Goal: Task Accomplishment & Management: Manage account settings

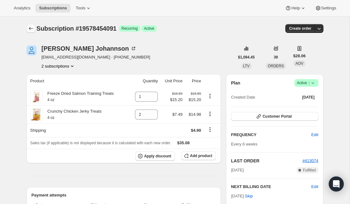
click at [29, 27] on icon "Subscriptions" at bounding box center [31, 28] width 6 height 6
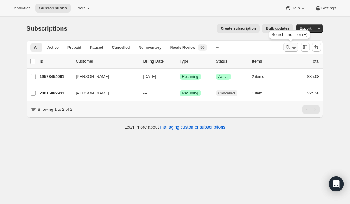
click at [287, 51] on button "Search and filter results" at bounding box center [290, 47] width 15 height 9
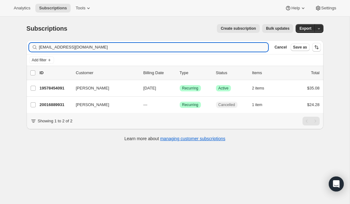
click at [115, 47] on input "herkin1@gmail.com" at bounding box center [153, 47] width 229 height 9
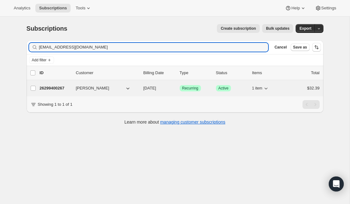
type input "l9otarumler@hotmail.com"
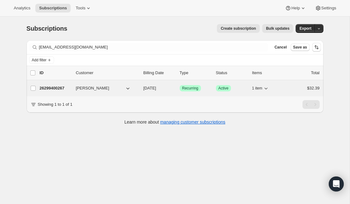
click at [56, 90] on p "26299400267" at bounding box center [55, 88] width 31 height 6
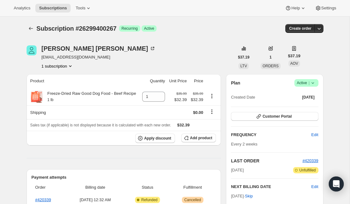
click at [313, 86] on icon at bounding box center [312, 83] width 6 height 6
click at [311, 105] on span "Cancel subscription" at bounding box center [303, 105] width 35 height 5
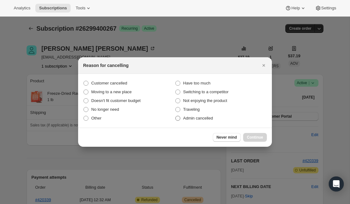
click at [212, 116] on span "Admin cancelled" at bounding box center [198, 117] width 30 height 5
click at [175, 116] on input "Admin cancelled" at bounding box center [175, 115] width 0 height 0
radio input "true"
click at [257, 138] on span "Continue" at bounding box center [255, 137] width 16 height 5
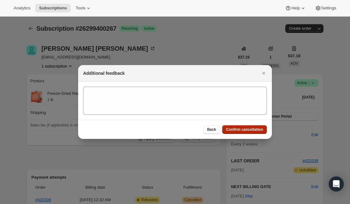
click at [253, 132] on button "Confirm cancellation" at bounding box center [244, 129] width 45 height 9
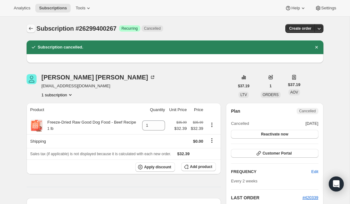
click at [31, 30] on icon "Subscriptions" at bounding box center [31, 28] width 6 height 6
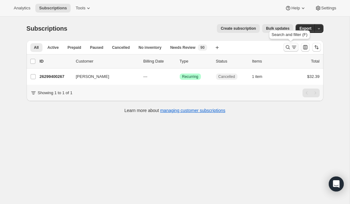
click at [288, 45] on icon "Search and filter results" at bounding box center [287, 47] width 6 height 6
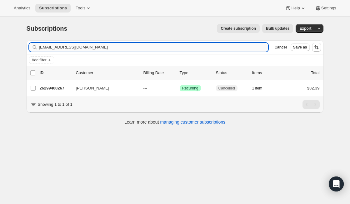
click at [134, 47] on input "l9otarumler@hotmail.com" at bounding box center [153, 47] width 229 height 9
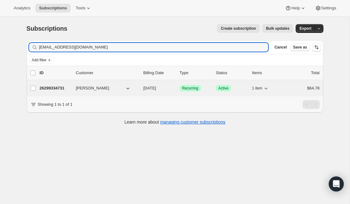
type input "kyungmus6c7@hotmail.com"
click at [51, 89] on p "26299334731" at bounding box center [55, 88] width 31 height 6
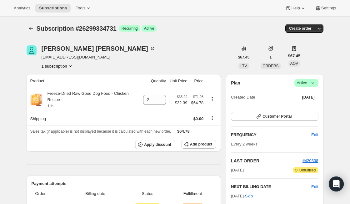
click at [314, 84] on icon at bounding box center [312, 83] width 6 height 6
click at [315, 106] on span "Cancel subscription" at bounding box center [303, 105] width 35 height 5
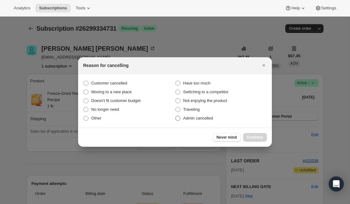
click at [205, 118] on span "Admin cancelled" at bounding box center [198, 117] width 30 height 5
click at [175, 116] on input "Admin cancelled" at bounding box center [175, 115] width 0 height 0
radio input "true"
click at [249, 140] on button "Continue" at bounding box center [255, 137] width 24 height 9
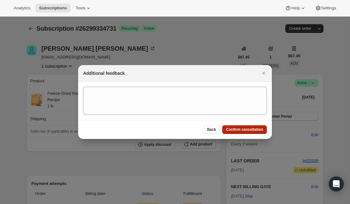
click at [239, 126] on button "Confirm cancellation" at bounding box center [244, 129] width 45 height 9
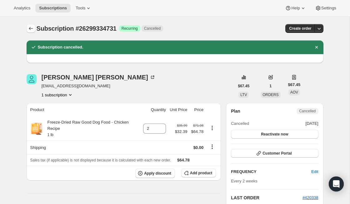
click at [30, 28] on icon "Subscriptions" at bounding box center [31, 28] width 6 height 6
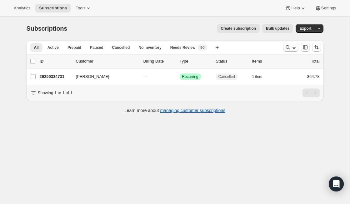
click at [283, 49] on button "Search and filter results" at bounding box center [290, 47] width 15 height 9
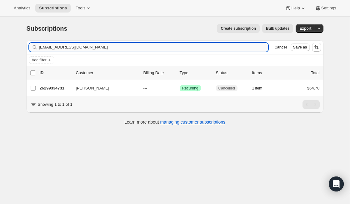
click at [101, 49] on input "kyungmus6c7@hotmail.com" at bounding box center [153, 47] width 229 height 9
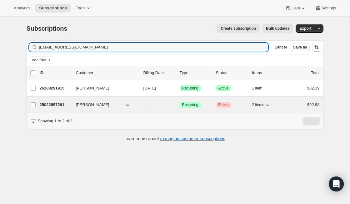
type input "carglouro@hotmail.com"
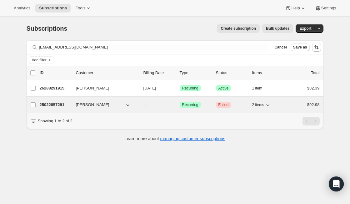
click at [52, 106] on p "25022857291" at bounding box center [55, 104] width 31 height 6
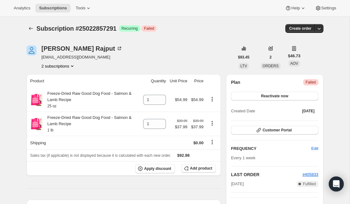
click at [29, 33] on div "Subscription #25022857291. This page is ready Subscription #25022857291 Success…" at bounding box center [175, 29] width 297 height 24
click at [30, 26] on icon "Subscriptions" at bounding box center [31, 28] width 6 height 6
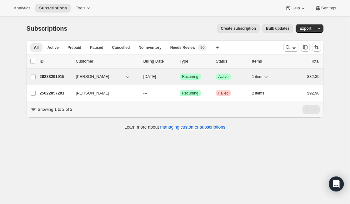
click at [59, 77] on p "26288291915" at bounding box center [55, 76] width 31 height 6
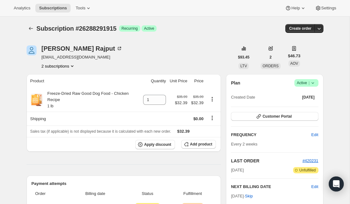
click at [316, 84] on span "Success Active |" at bounding box center [306, 82] width 24 height 7
click at [314, 105] on span "Cancel subscription" at bounding box center [303, 105] width 35 height 5
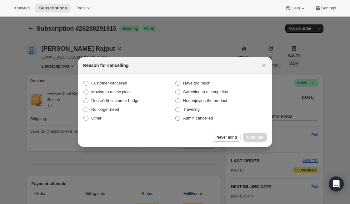
click at [199, 117] on span "Admin cancelled" at bounding box center [198, 117] width 30 height 5
click at [175, 116] on input "Admin cancelled" at bounding box center [175, 115] width 0 height 0
radio input "true"
click at [257, 141] on button "Continue" at bounding box center [255, 137] width 24 height 9
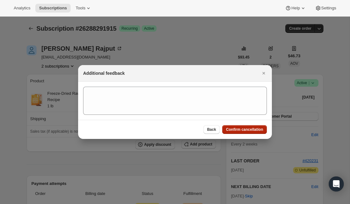
click at [249, 132] on button "Confirm cancellation" at bounding box center [244, 129] width 45 height 9
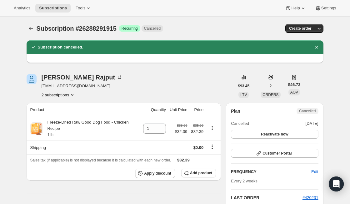
click at [32, 31] on icon "Subscriptions" at bounding box center [31, 28] width 6 height 6
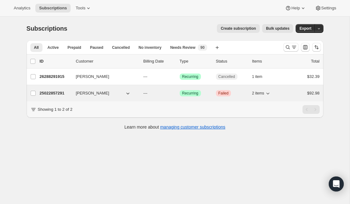
click at [54, 90] on p "25022857291" at bounding box center [55, 93] width 31 height 6
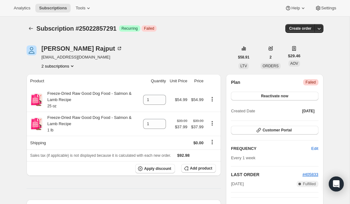
click at [312, 81] on span "Failed" at bounding box center [310, 82] width 10 height 5
click at [212, 99] on icon "Product actions" at bounding box center [212, 99] width 6 height 6
click at [211, 110] on span "Remove" at bounding box center [206, 111] width 15 height 5
type input "0"
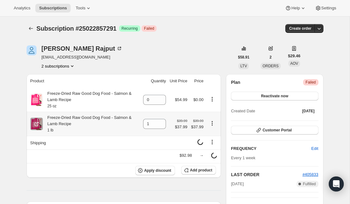
click at [213, 124] on icon "Product actions" at bounding box center [212, 123] width 6 height 6
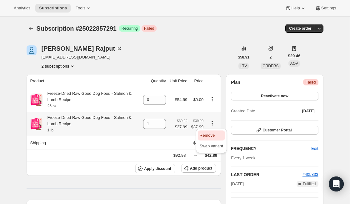
click at [213, 135] on span "Remove" at bounding box center [206, 135] width 15 height 5
type input "0"
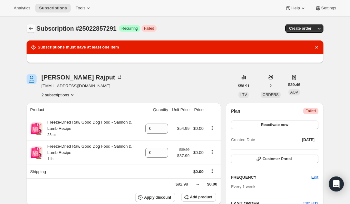
click at [31, 31] on icon "Subscriptions" at bounding box center [31, 28] width 6 height 6
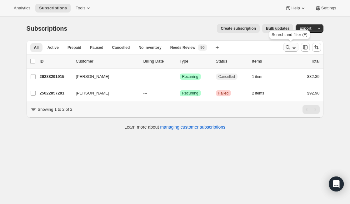
click at [291, 44] on icon "Search and filter results" at bounding box center [294, 47] width 6 height 6
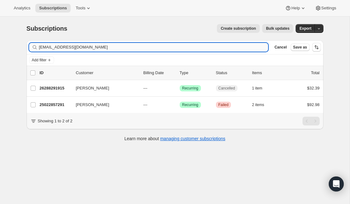
click at [99, 47] on input "carglouro@hotmail.com" at bounding box center [153, 47] width 229 height 9
type input "maybellinea04x@hotmail.com"
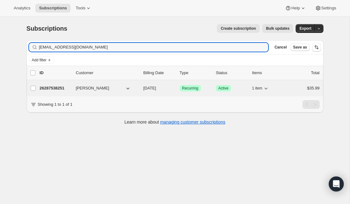
click at [61, 87] on p "26287538251" at bounding box center [55, 88] width 31 height 6
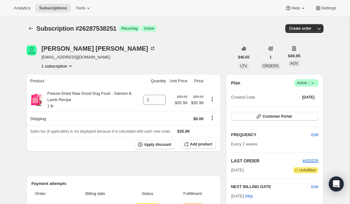
click at [314, 82] on icon at bounding box center [312, 83] width 6 height 6
click at [309, 106] on span "Cancel subscription" at bounding box center [303, 105] width 35 height 5
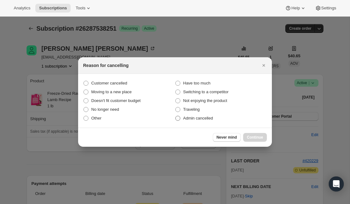
click at [203, 120] on span "Admin cancelled" at bounding box center [198, 118] width 30 height 6
click at [175, 116] on input "Admin cancelled" at bounding box center [175, 115] width 0 height 0
radio input "true"
click at [248, 138] on span "Continue" at bounding box center [255, 137] width 16 height 5
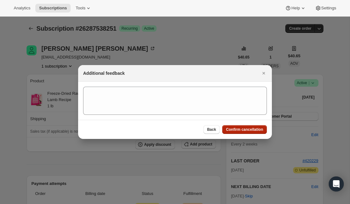
click at [246, 130] on span "Confirm cancellation" at bounding box center [244, 129] width 37 height 5
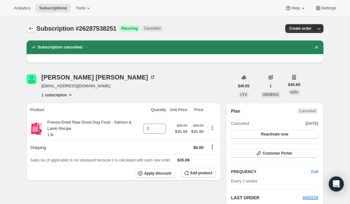
click at [34, 30] on button "Subscriptions" at bounding box center [31, 28] width 9 height 9
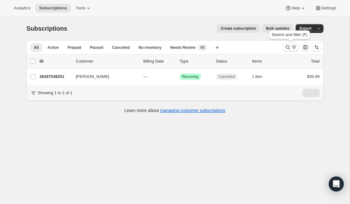
click at [286, 49] on icon "Search and filter results" at bounding box center [287, 47] width 6 height 6
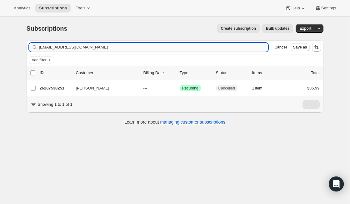
click at [155, 49] on input "maybellinea04x@hotmail.com" at bounding box center [153, 47] width 229 height 9
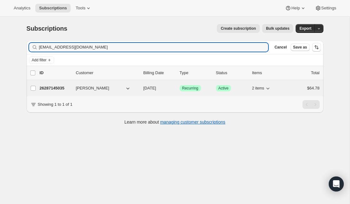
type input "ianflinkbjo4@hotmail.com"
click at [57, 87] on p "26287145035" at bounding box center [55, 88] width 31 height 6
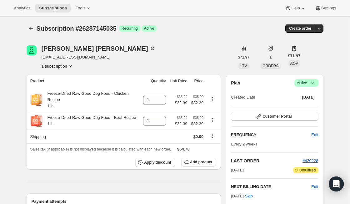
click at [315, 82] on icon at bounding box center [312, 83] width 6 height 6
click at [304, 107] on span "Cancel subscription" at bounding box center [303, 105] width 35 height 5
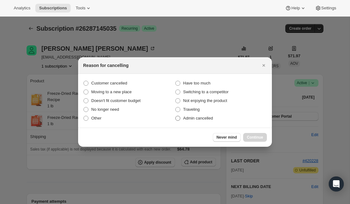
click at [194, 120] on span "Admin cancelled" at bounding box center [198, 118] width 30 height 6
click at [175, 116] on input "Admin cancelled" at bounding box center [175, 115] width 0 height 0
radio input "true"
click at [248, 141] on button "Continue" at bounding box center [255, 137] width 24 height 9
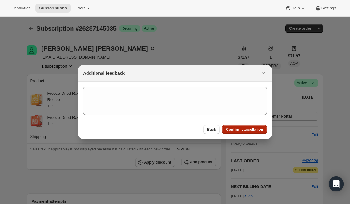
click at [242, 126] on button "Confirm cancellation" at bounding box center [244, 129] width 45 height 9
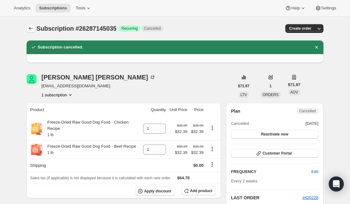
click at [33, 27] on icon "Subscriptions" at bounding box center [31, 28] width 6 height 6
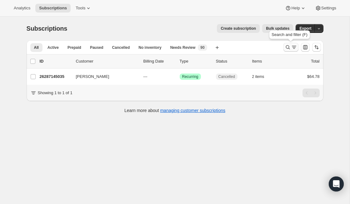
click at [286, 50] on button "Search and filter results" at bounding box center [290, 47] width 15 height 9
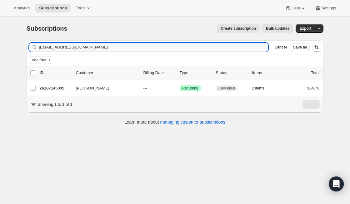
click at [118, 49] on input "ianflinkbjo4@hotmail.com" at bounding box center [153, 47] width 229 height 9
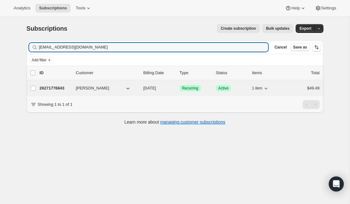
type input "roylegotteruc@hotmail.com"
click at [50, 90] on p "26271776843" at bounding box center [55, 88] width 31 height 6
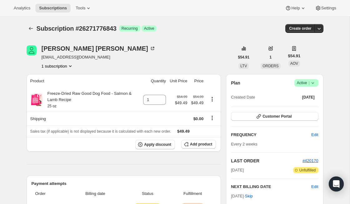
click at [310, 85] on icon at bounding box center [312, 83] width 6 height 6
click at [312, 104] on span "Cancel subscription" at bounding box center [303, 105] width 35 height 5
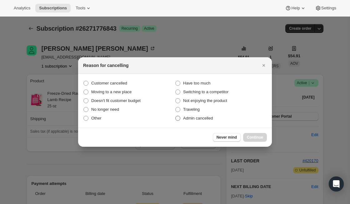
click at [210, 117] on span "Admin cancelled" at bounding box center [198, 117] width 30 height 5
click at [175, 116] on input "Admin cancelled" at bounding box center [175, 115] width 0 height 0
radio input "true"
click at [249, 135] on span "Continue" at bounding box center [255, 137] width 16 height 5
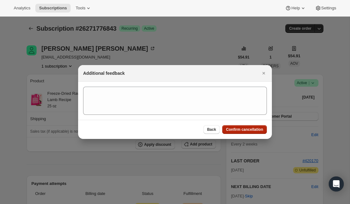
click at [262, 131] on span "Confirm cancellation" at bounding box center [244, 129] width 37 height 5
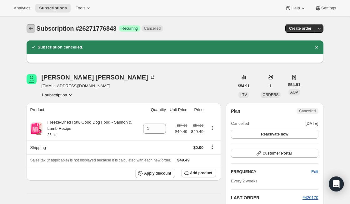
click at [29, 29] on icon "Subscriptions" at bounding box center [31, 28] width 6 height 6
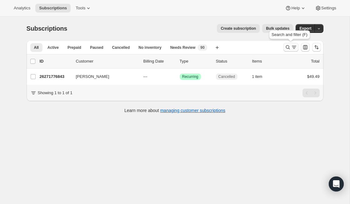
click at [283, 48] on button "Search and filter results" at bounding box center [290, 47] width 15 height 9
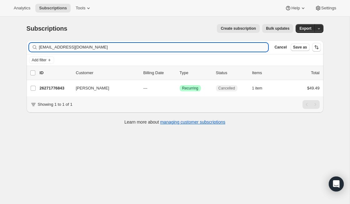
click at [126, 47] on input "roylegotteruc@hotmail.com" at bounding box center [153, 47] width 229 height 9
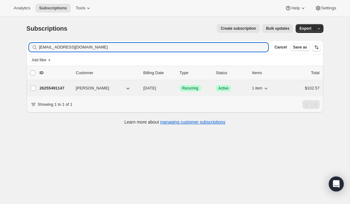
type input "kyliev6p5u@hotmail.com"
click at [55, 87] on p "26255491147" at bounding box center [55, 88] width 31 height 6
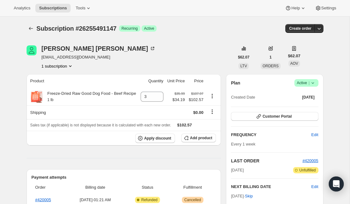
click at [316, 82] on span "Success Active |" at bounding box center [306, 82] width 24 height 7
click at [305, 106] on span "Cancel subscription" at bounding box center [303, 105] width 35 height 5
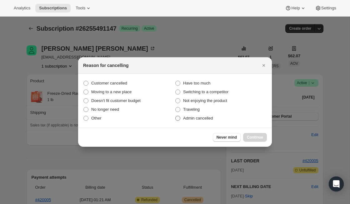
click at [212, 119] on span "Admin cancelled" at bounding box center [198, 117] width 30 height 5
click at [175, 116] on input "Admin cancelled" at bounding box center [175, 115] width 0 height 0
radio input "true"
click at [257, 144] on div "Never mind Continue" at bounding box center [175, 136] width 194 height 19
click at [257, 140] on button "Continue" at bounding box center [255, 137] width 24 height 9
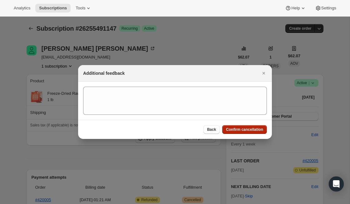
click at [256, 131] on span "Confirm cancellation" at bounding box center [244, 129] width 37 height 5
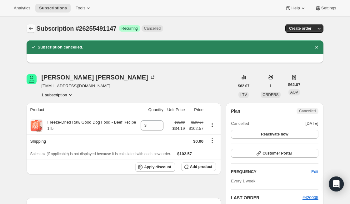
click at [33, 30] on icon "Subscriptions" at bounding box center [31, 28] width 6 height 6
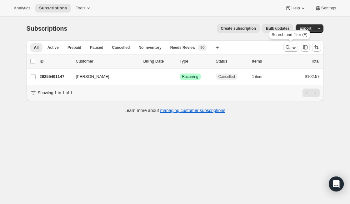
click at [290, 49] on icon "Search and filter results" at bounding box center [287, 47] width 6 height 6
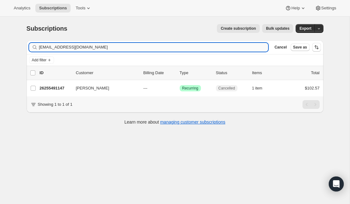
click at [118, 47] on input "kyliev6p5u@hotmail.com" at bounding box center [153, 47] width 229 height 9
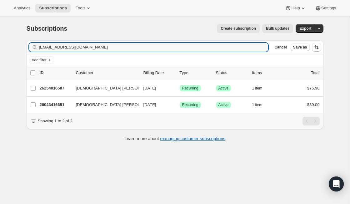
type input "[EMAIL_ADDRESS][DOMAIN_NAME]"
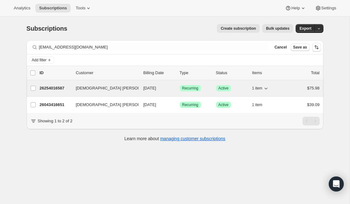
click at [51, 89] on p "26254016587" at bounding box center [55, 88] width 31 height 6
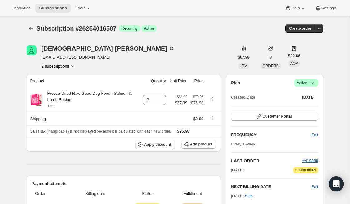
click at [311, 81] on icon at bounding box center [312, 83] width 6 height 6
click at [309, 106] on span "Cancel subscription" at bounding box center [303, 105] width 35 height 5
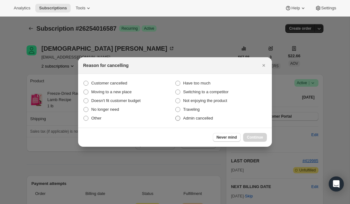
click at [213, 119] on span "Admin cancelled" at bounding box center [198, 117] width 30 height 5
click at [175, 116] on input "Admin cancelled" at bounding box center [175, 115] width 0 height 0
radio input "true"
click at [256, 141] on button "Continue" at bounding box center [255, 137] width 24 height 9
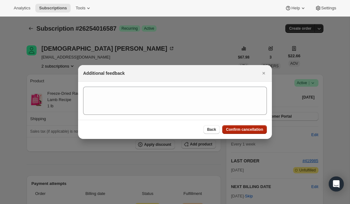
click at [245, 129] on span "Confirm cancellation" at bounding box center [244, 129] width 37 height 5
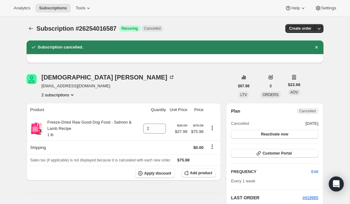
click at [29, 29] on icon "Subscriptions" at bounding box center [31, 28] width 4 height 3
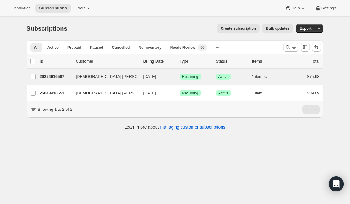
click at [56, 77] on p "26254016587" at bounding box center [55, 76] width 31 height 6
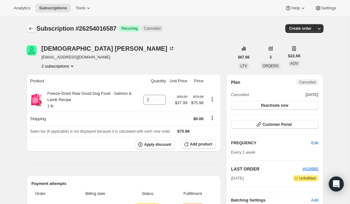
click at [29, 31] on icon "Subscriptions" at bounding box center [31, 28] width 6 height 6
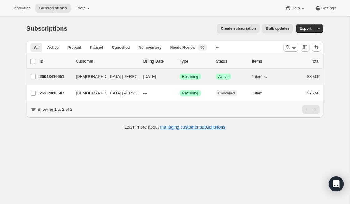
click at [53, 78] on p "26043416651" at bounding box center [55, 76] width 31 height 6
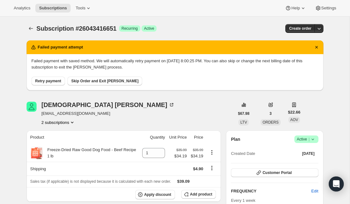
click at [318, 140] on span "Success Active |" at bounding box center [306, 138] width 24 height 7
click at [311, 164] on span "Cancel subscription" at bounding box center [303, 161] width 35 height 5
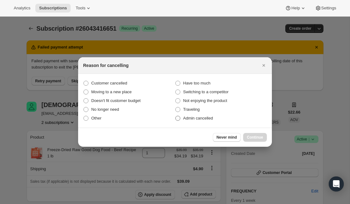
click at [199, 120] on span "Admin cancelled" at bounding box center [198, 117] width 30 height 5
click at [175, 116] on input "Admin cancelled" at bounding box center [175, 115] width 0 height 0
radio input "true"
click at [251, 137] on span "Continue" at bounding box center [255, 137] width 16 height 5
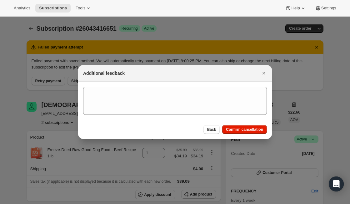
click at [241, 134] on div "Back Confirm cancellation" at bounding box center [175, 129] width 194 height 19
click at [239, 128] on span "Confirm cancellation" at bounding box center [244, 129] width 37 height 5
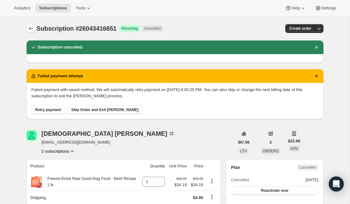
click at [32, 26] on icon "Subscriptions" at bounding box center [31, 28] width 6 height 6
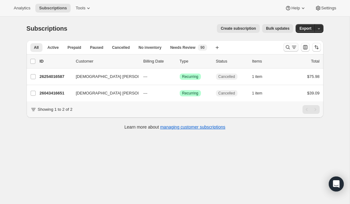
click at [291, 47] on icon "Search and filter results" at bounding box center [294, 47] width 6 height 6
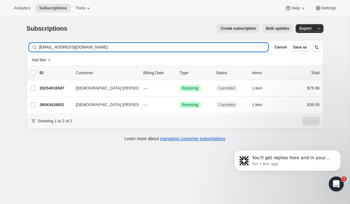
click at [121, 45] on input "[EMAIL_ADDRESS][DOMAIN_NAME]" at bounding box center [153, 47] width 229 height 9
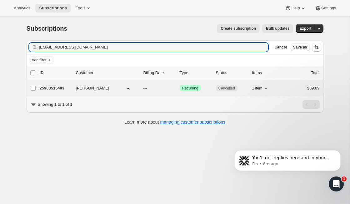
type input "[EMAIL_ADDRESS][DOMAIN_NAME]"
click at [55, 87] on p "25900515403" at bounding box center [55, 88] width 31 height 6
